Goal: Connect with others: Connect with others

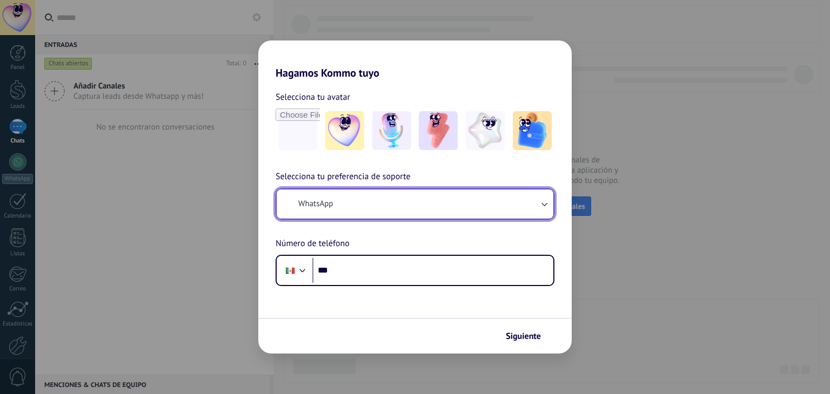
click at [359, 209] on button "WhatsApp" at bounding box center [415, 204] width 277 height 29
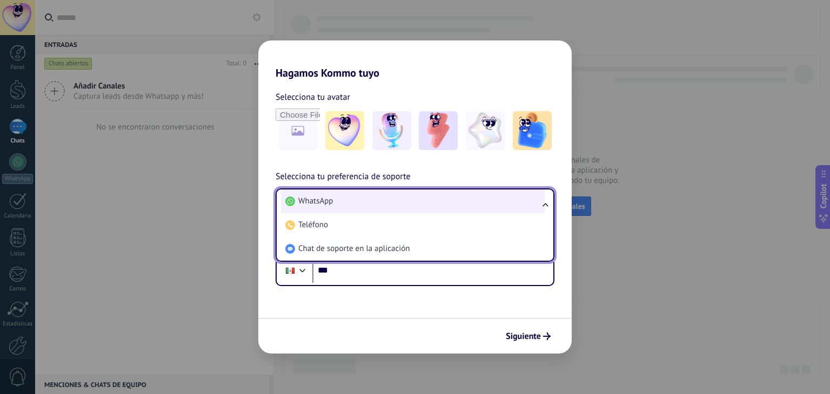
click at [363, 204] on li "WhatsApp" at bounding box center [413, 202] width 264 height 24
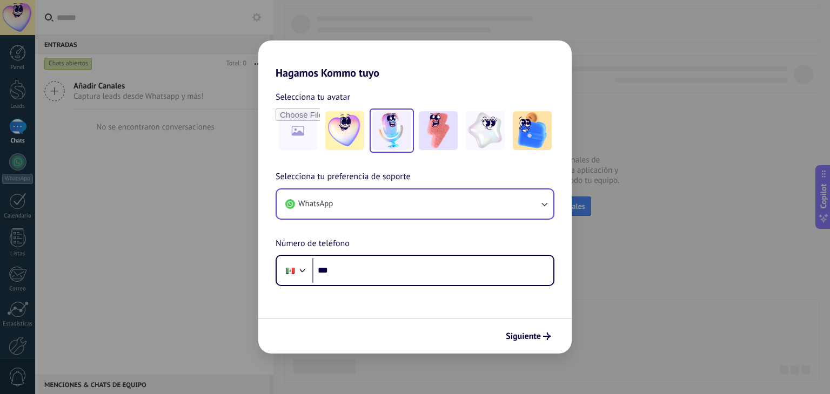
click at [401, 129] on img at bounding box center [391, 130] width 39 height 39
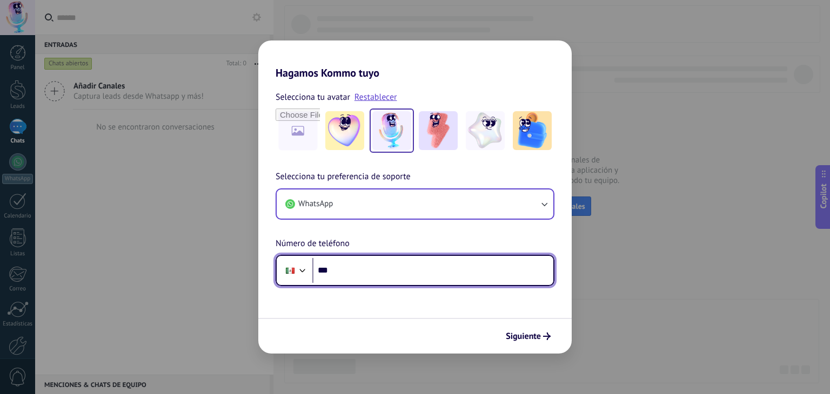
click at [356, 277] on input "***" at bounding box center [432, 270] width 241 height 25
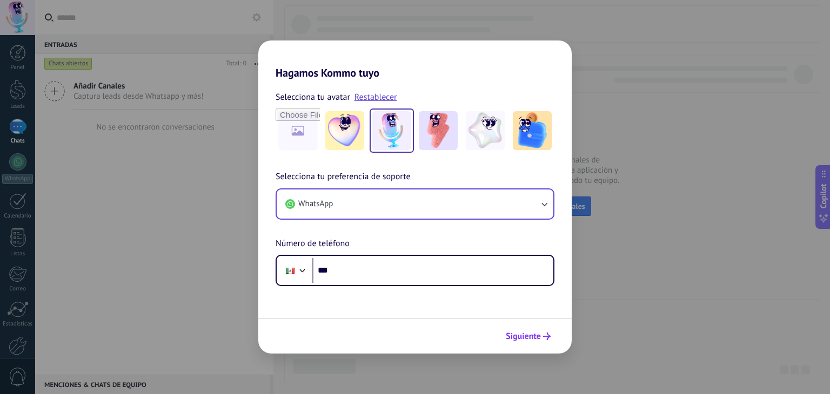
click at [523, 340] on span "Siguiente" at bounding box center [523, 337] width 35 height 8
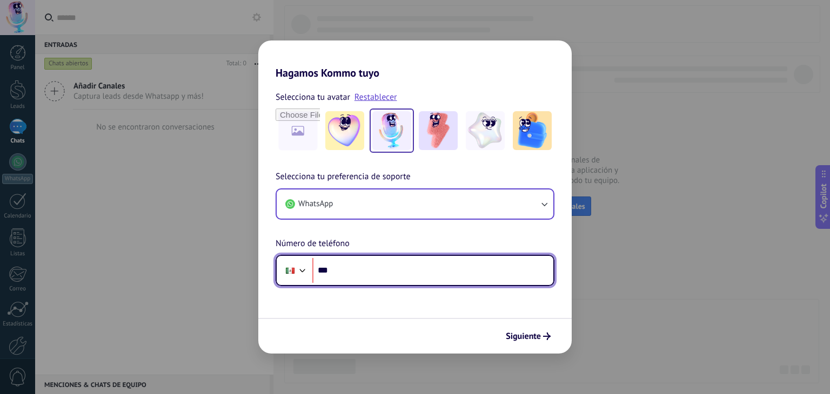
click at [339, 277] on input "***" at bounding box center [432, 270] width 241 height 25
type input "**********"
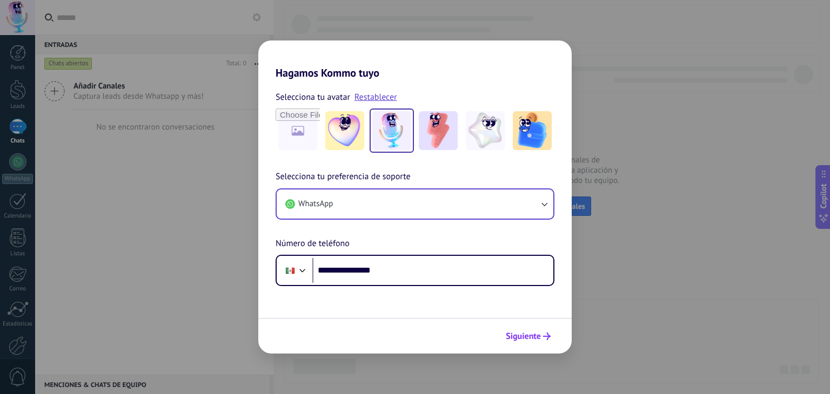
click at [530, 340] on span "Siguiente" at bounding box center [523, 337] width 35 height 8
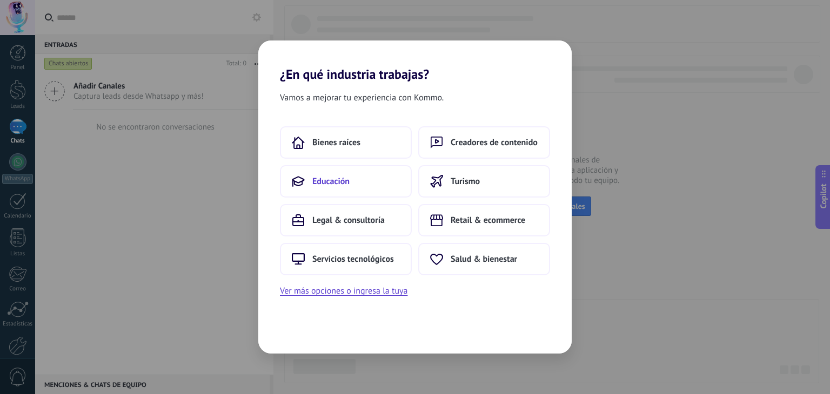
click at [357, 178] on button "Educación" at bounding box center [346, 181] width 132 height 32
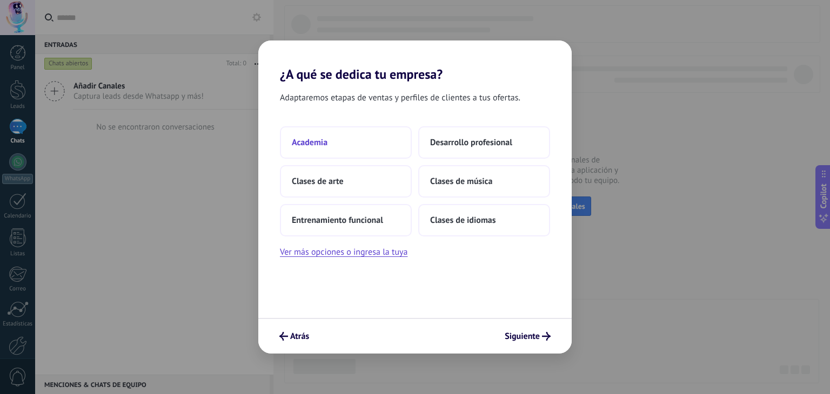
click at [362, 129] on button "Academia" at bounding box center [346, 142] width 132 height 32
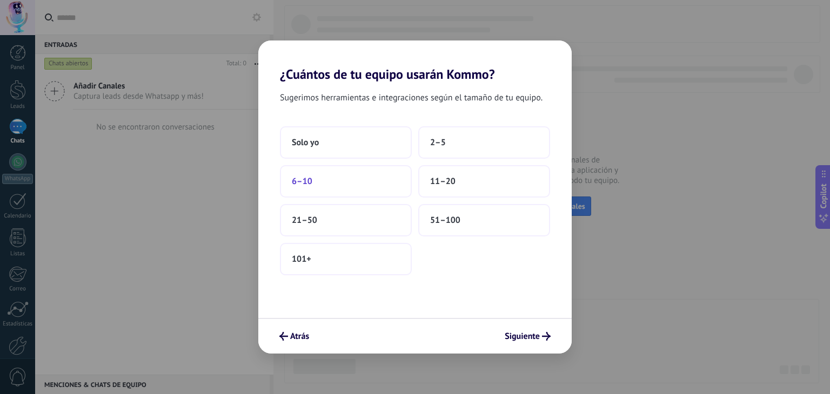
click at [357, 185] on button "6–10" at bounding box center [346, 181] width 132 height 32
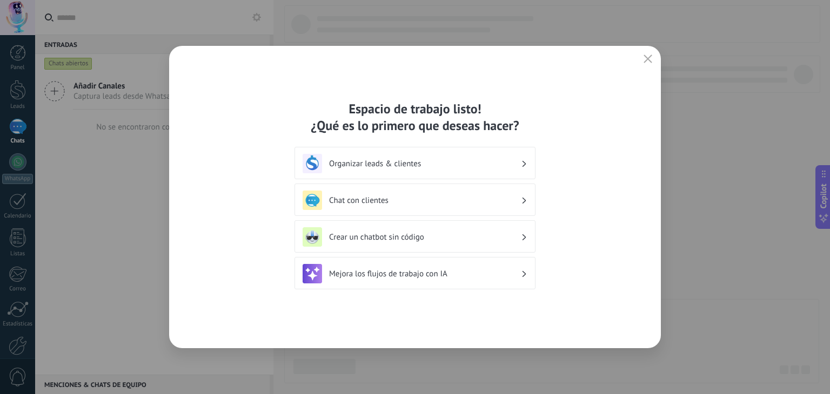
click at [394, 208] on div "Chat con clientes" at bounding box center [415, 200] width 225 height 19
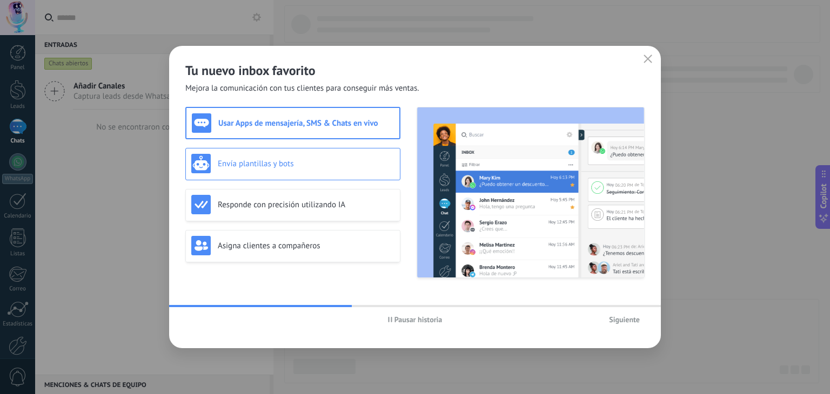
click at [284, 166] on h3 "Envía plantillas y bots" at bounding box center [306, 164] width 177 height 10
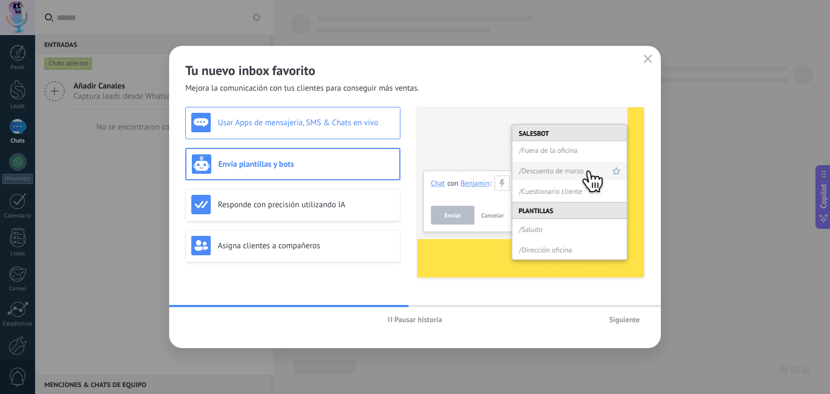
click at [298, 128] on div "Usar Apps de mensajería, SMS & Chats en vivo" at bounding box center [292, 122] width 203 height 19
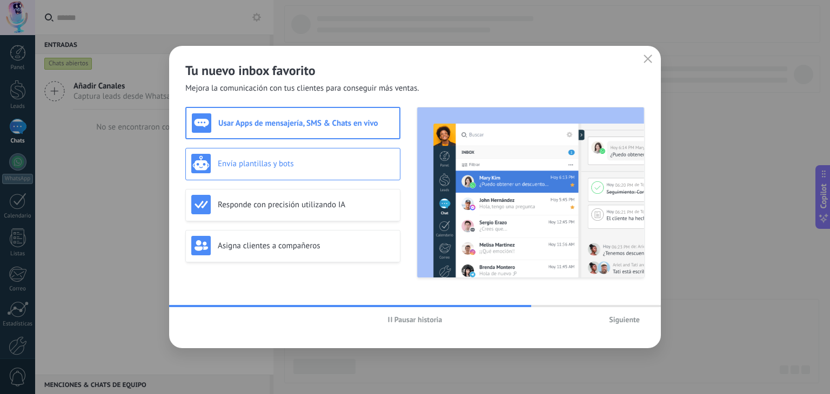
click at [300, 171] on div "Envía plantillas y bots" at bounding box center [292, 163] width 203 height 19
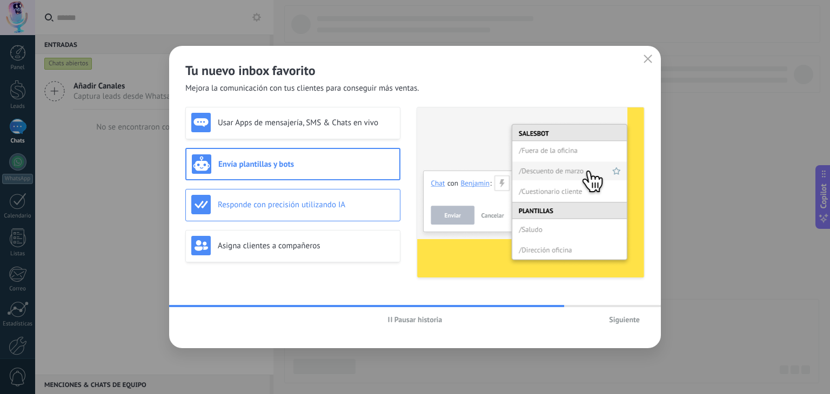
click at [308, 204] on h3 "Responde con precisión utilizando IA" at bounding box center [306, 205] width 177 height 10
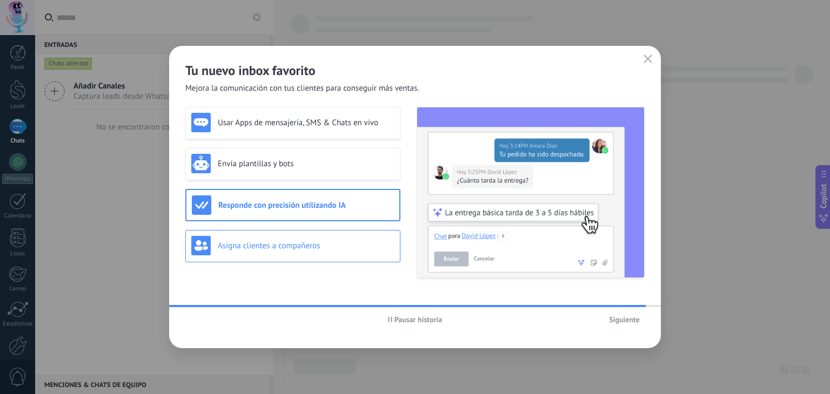
click at [311, 245] on h3 "Asigna clientes a compañeros" at bounding box center [306, 246] width 177 height 10
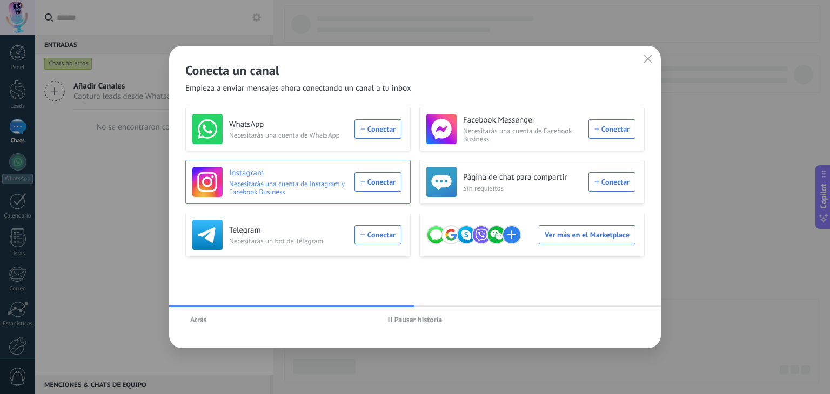
click at [363, 190] on div "Instagram Necesitarás una cuenta de Instagram y Facebook Business Conectar" at bounding box center [296, 182] width 209 height 30
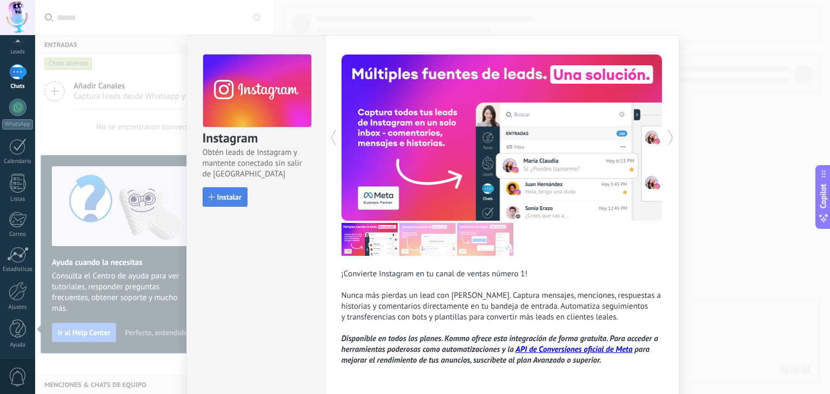
click at [236, 195] on span "Instalar" at bounding box center [229, 197] width 24 height 8
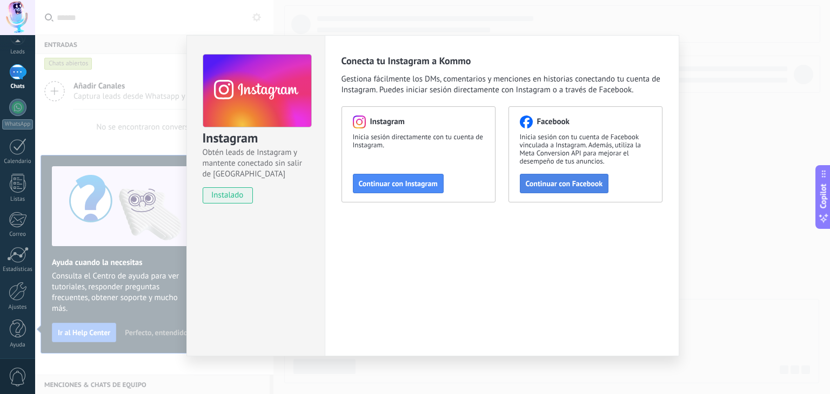
click at [571, 184] on span "Continuar con Facebook" at bounding box center [564, 184] width 77 height 8
